Goal: Task Accomplishment & Management: Manage account settings

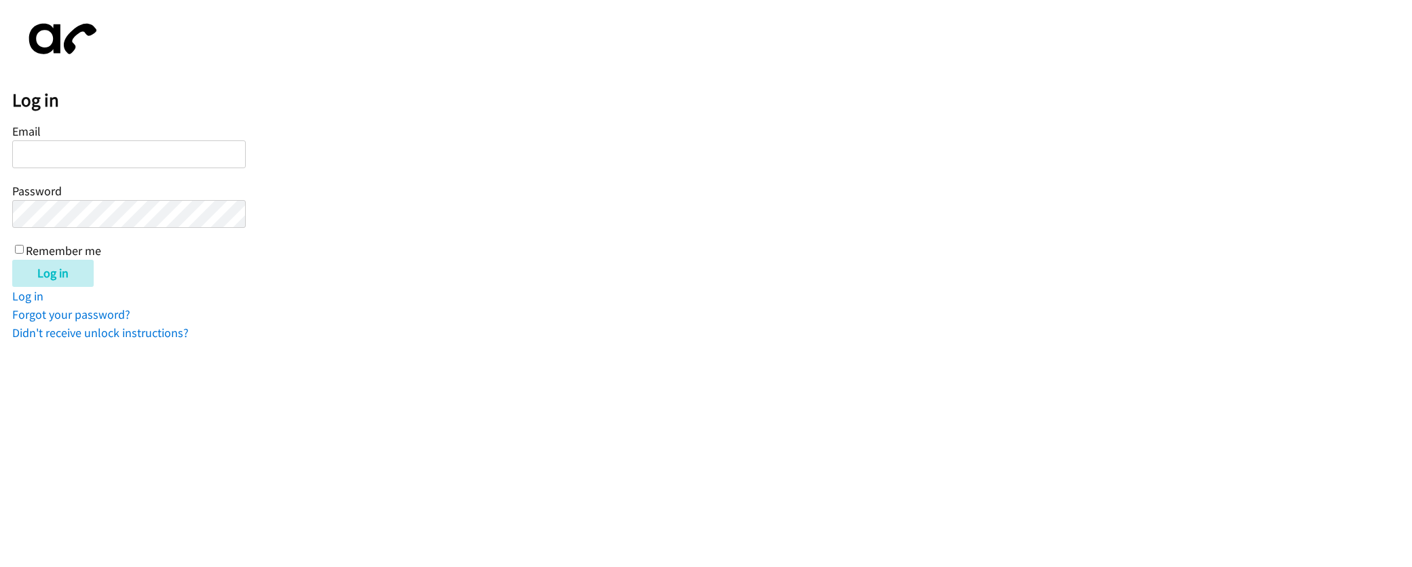
click at [121, 156] on input "Email" at bounding box center [128, 155] width 233 height 28
click at [288, 318] on div "Log in Email Password Remember me Log in Log in Forgot your password? Didn't re…" at bounding box center [712, 177] width 1400 height 330
click at [132, 329] on link "Didn't receive unlock instructions?" at bounding box center [100, 333] width 176 height 16
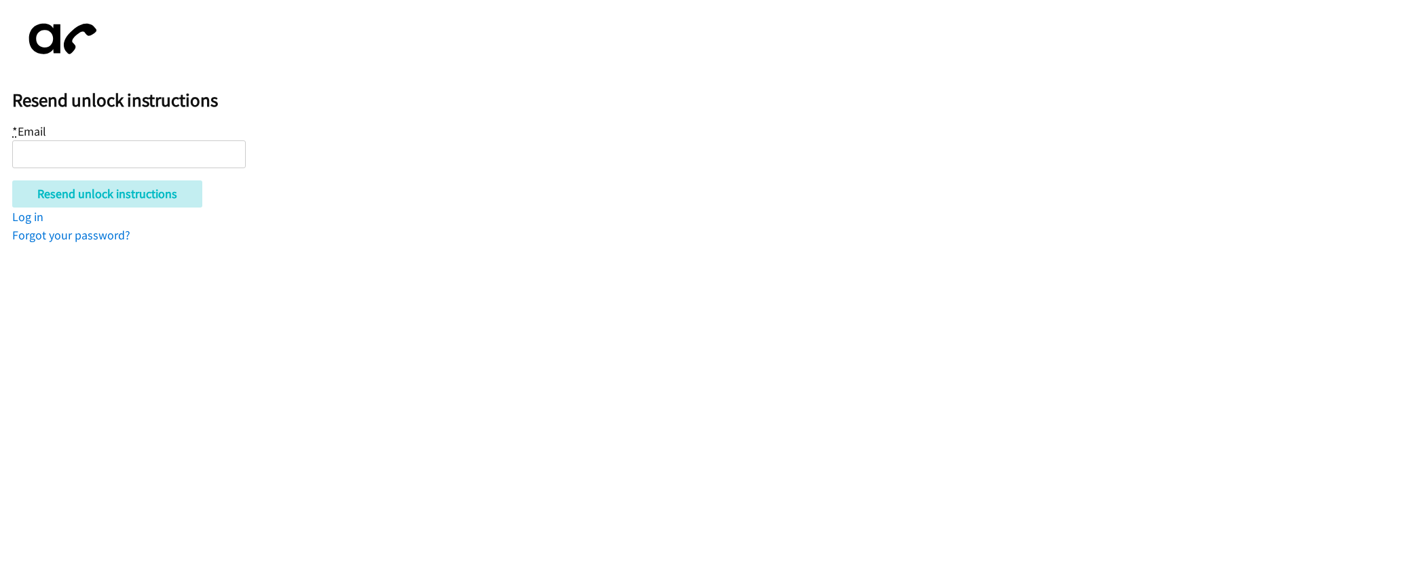
click at [198, 161] on input "* Email" at bounding box center [128, 155] width 233 height 28
type input "jose@credexia.com"
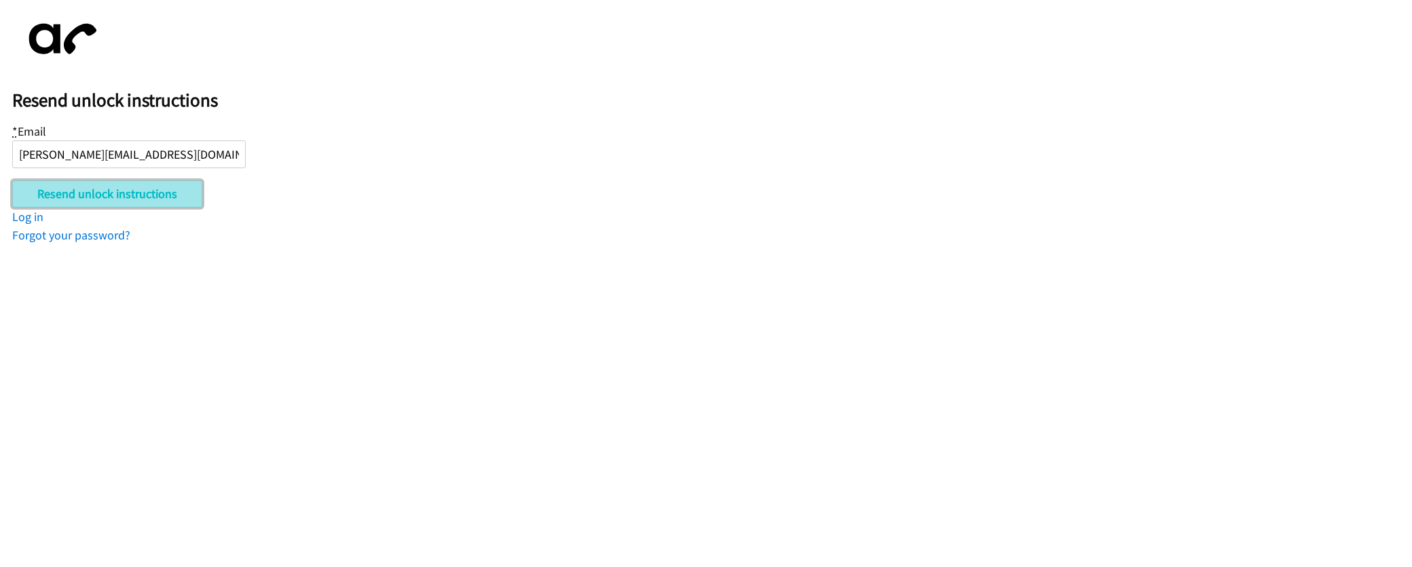
click at [179, 200] on input "Resend unlock instructions" at bounding box center [107, 194] width 190 height 27
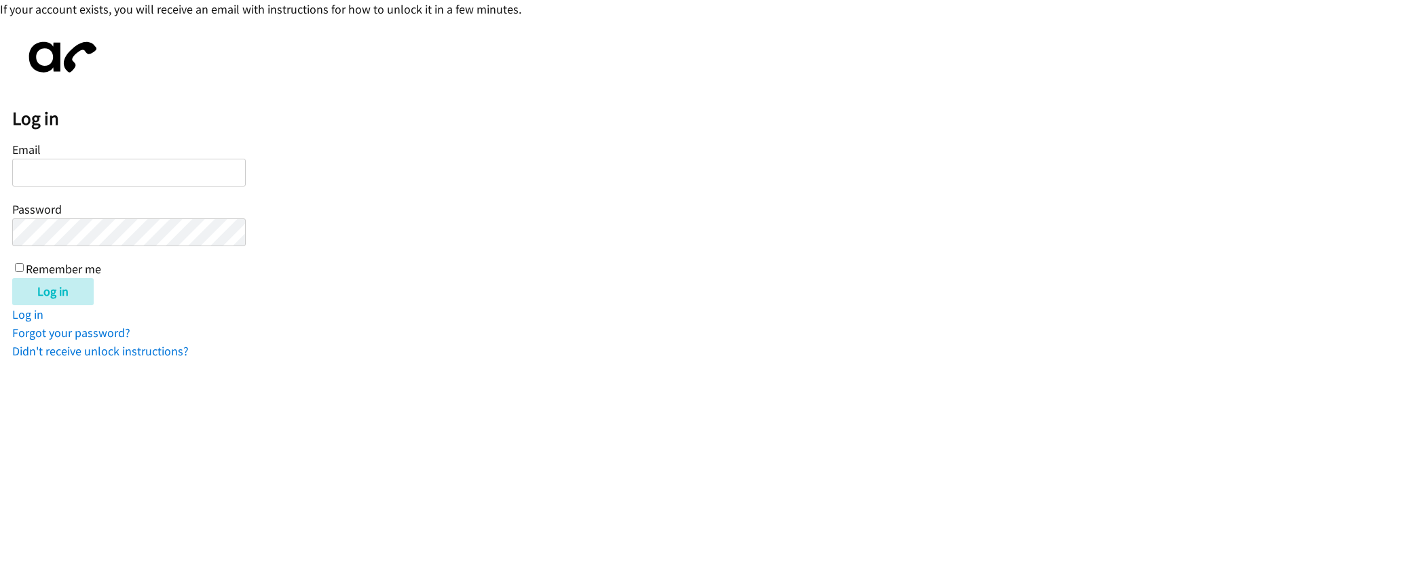
click at [242, 300] on div "Log in" at bounding box center [712, 291] width 1400 height 27
click at [305, 360] on html "If your account exists, you will receive an email with instructions for how to …" at bounding box center [706, 180] width 1412 height 360
click at [293, 200] on form "Email Password Remember me Log in" at bounding box center [712, 222] width 1400 height 166
